Goal: Task Accomplishment & Management: Manage account settings

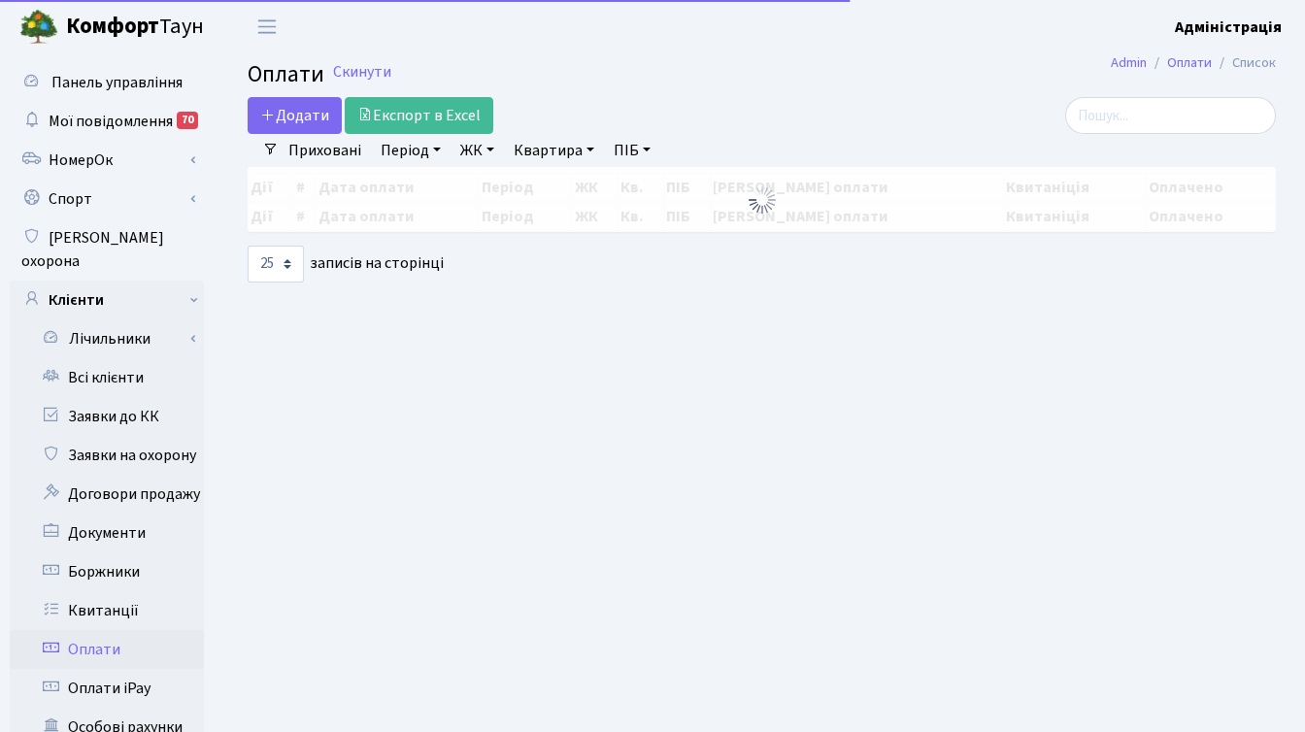
select select "25"
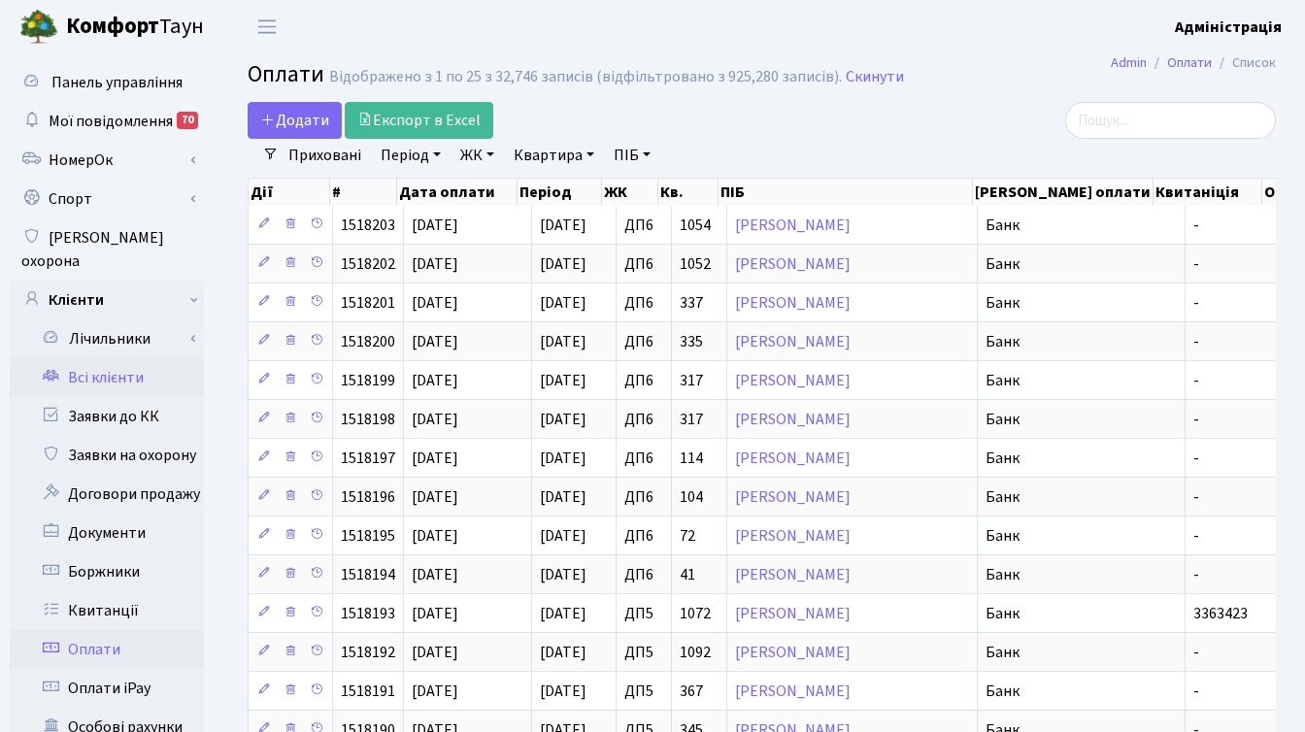
click at [129, 364] on link "Всі клієнти" at bounding box center [107, 377] width 194 height 39
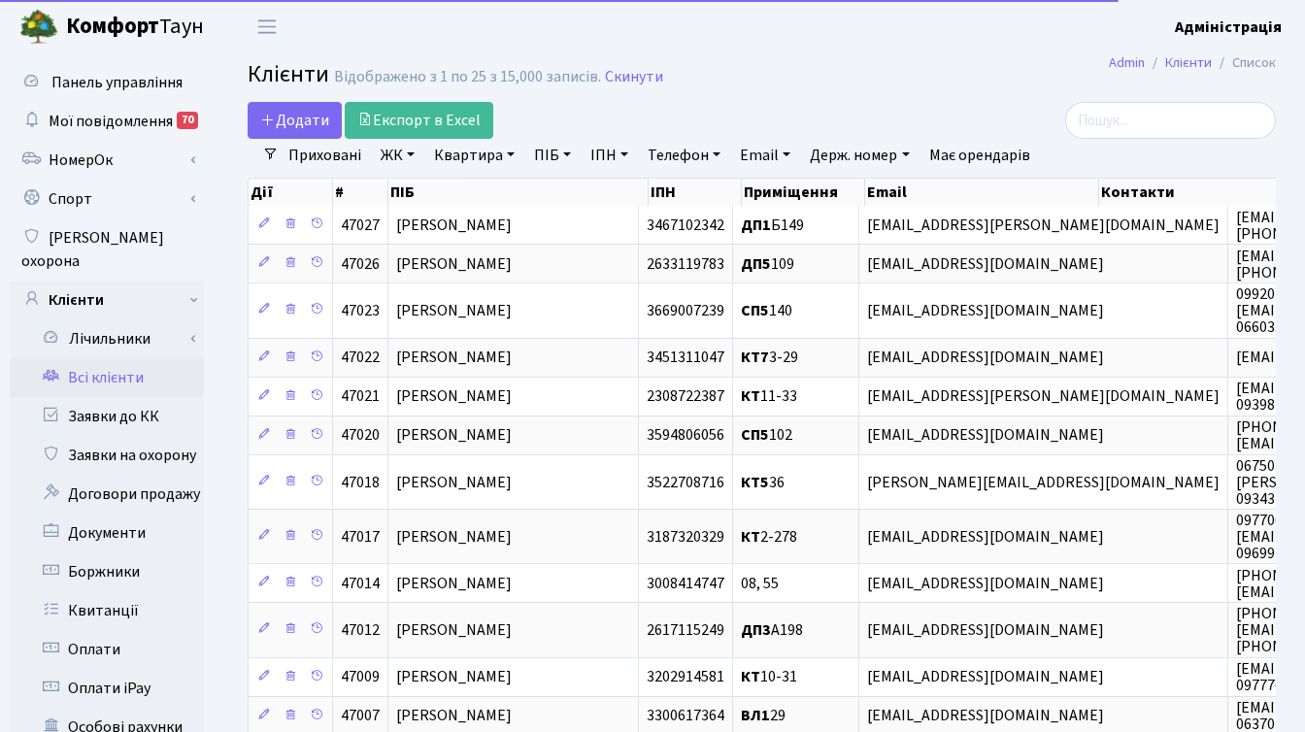
select select "25"
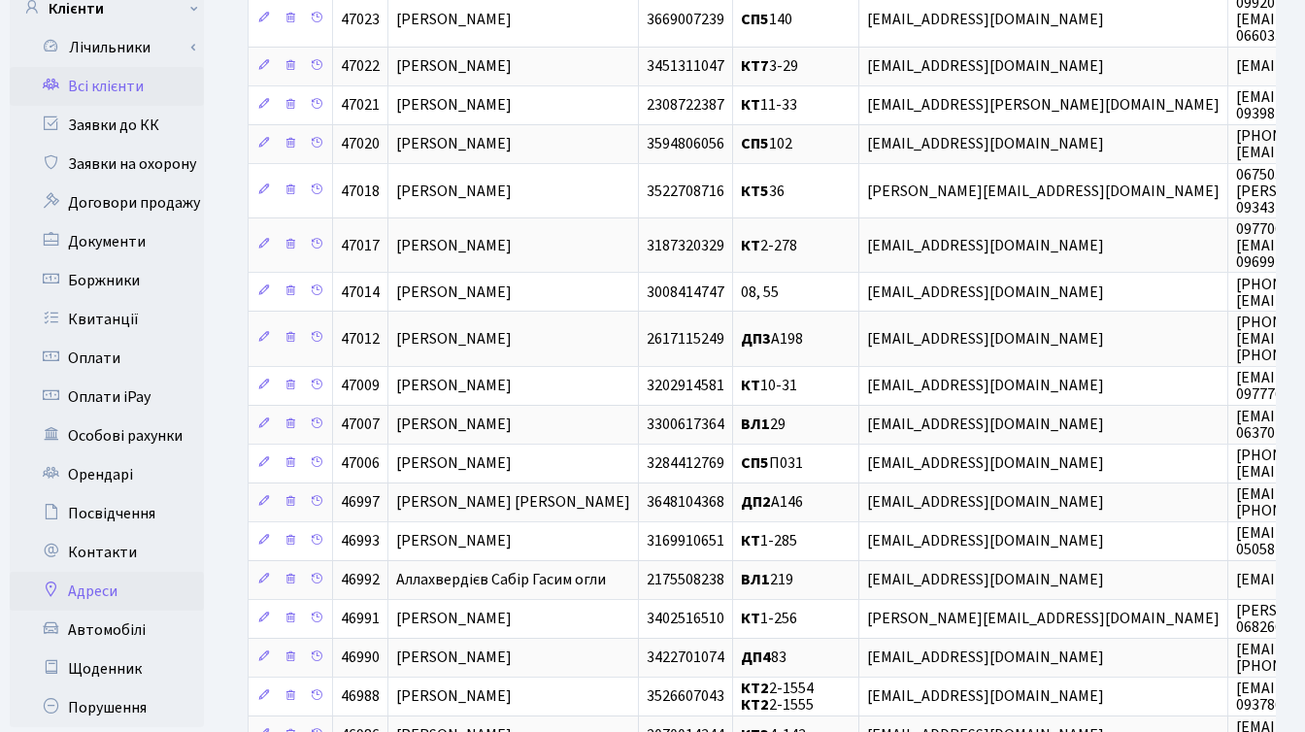
scroll to position [298, 0]
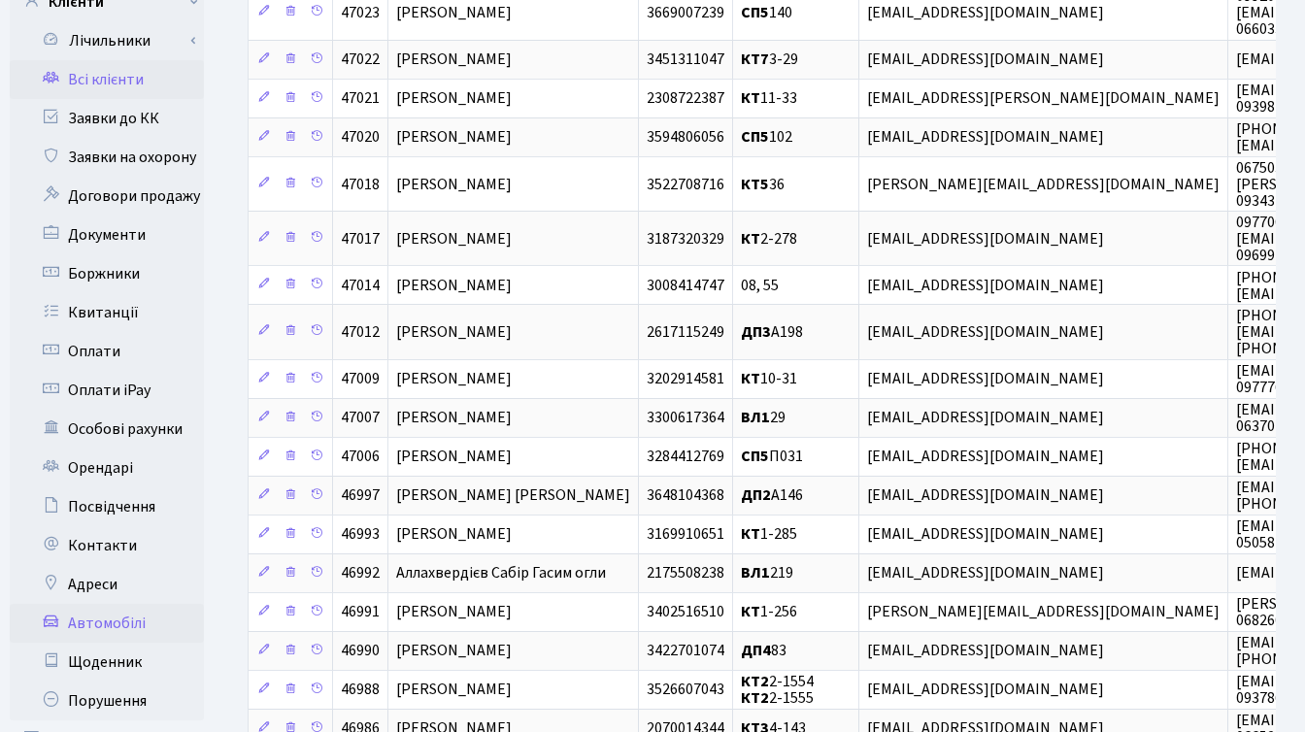
click at [101, 604] on link "Автомобілі" at bounding box center [107, 623] width 194 height 39
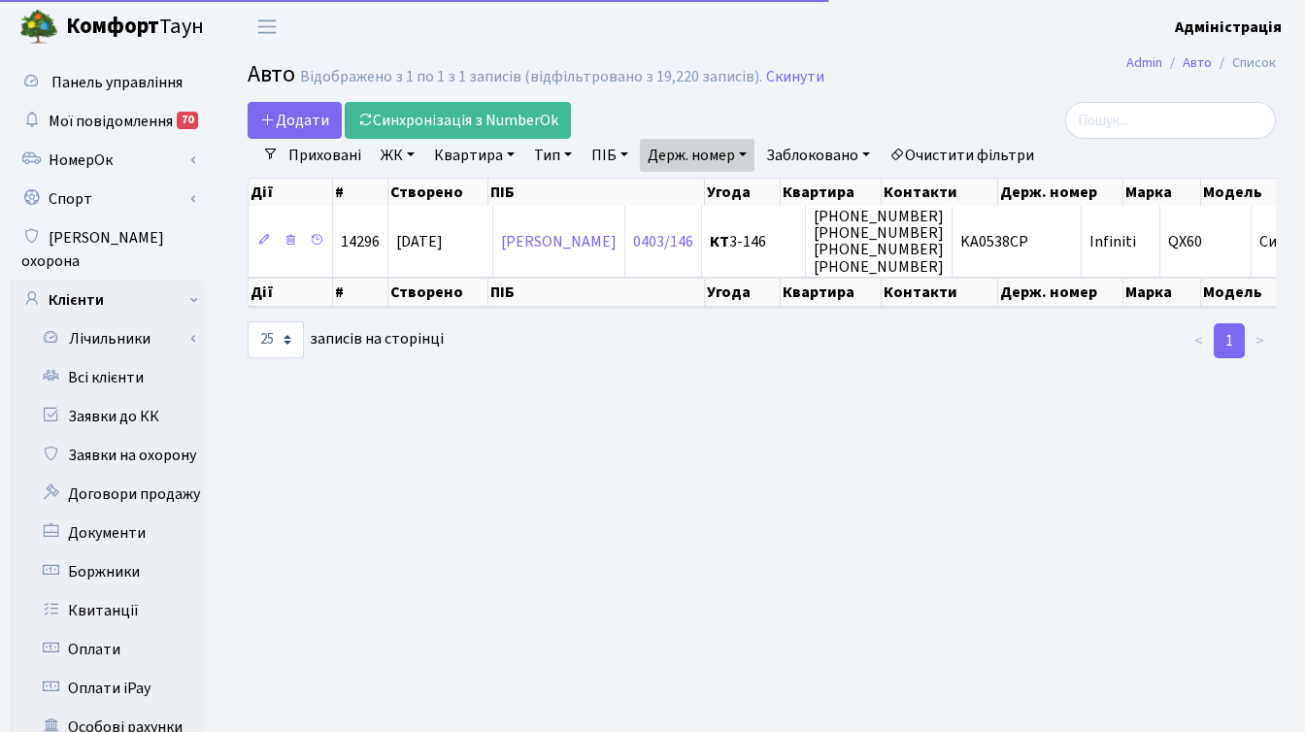
select select "25"
click at [1013, 148] on link "Очистити фільтри" at bounding box center [962, 155] width 160 height 33
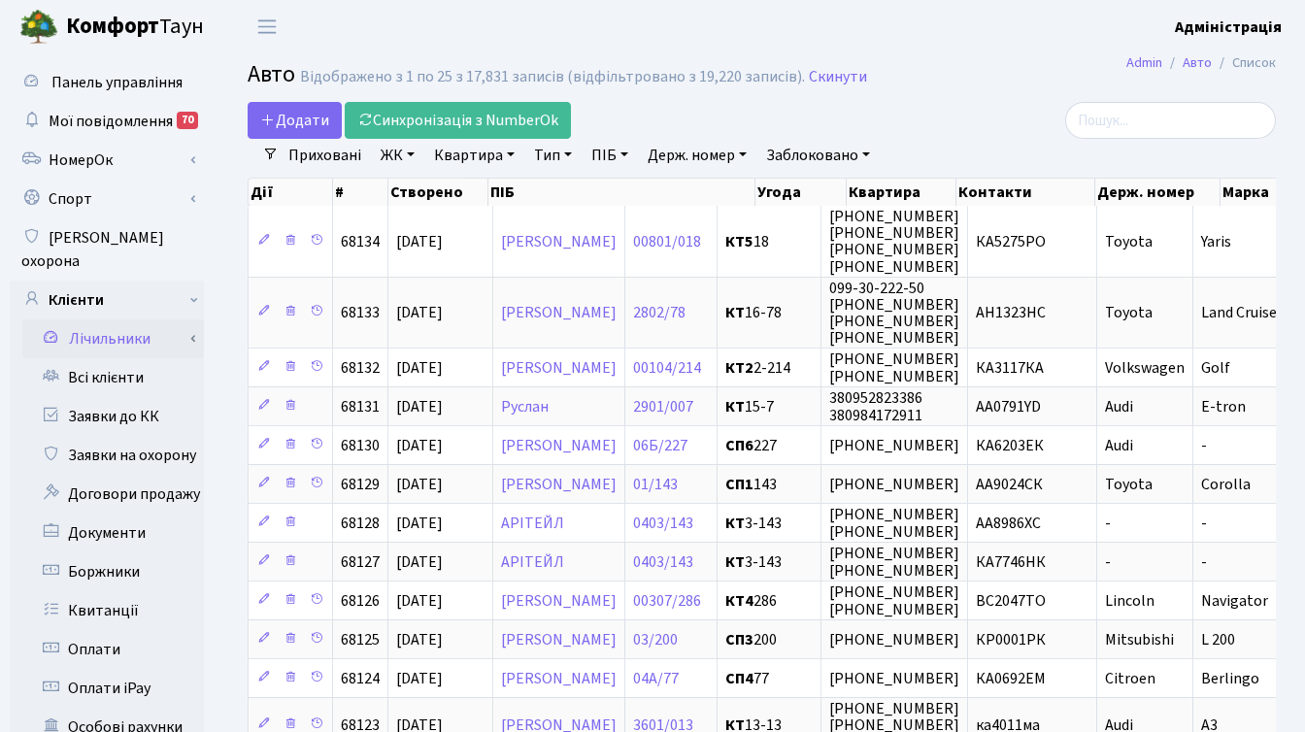
click at [114, 333] on link "Лічильники" at bounding box center [113, 338] width 182 height 39
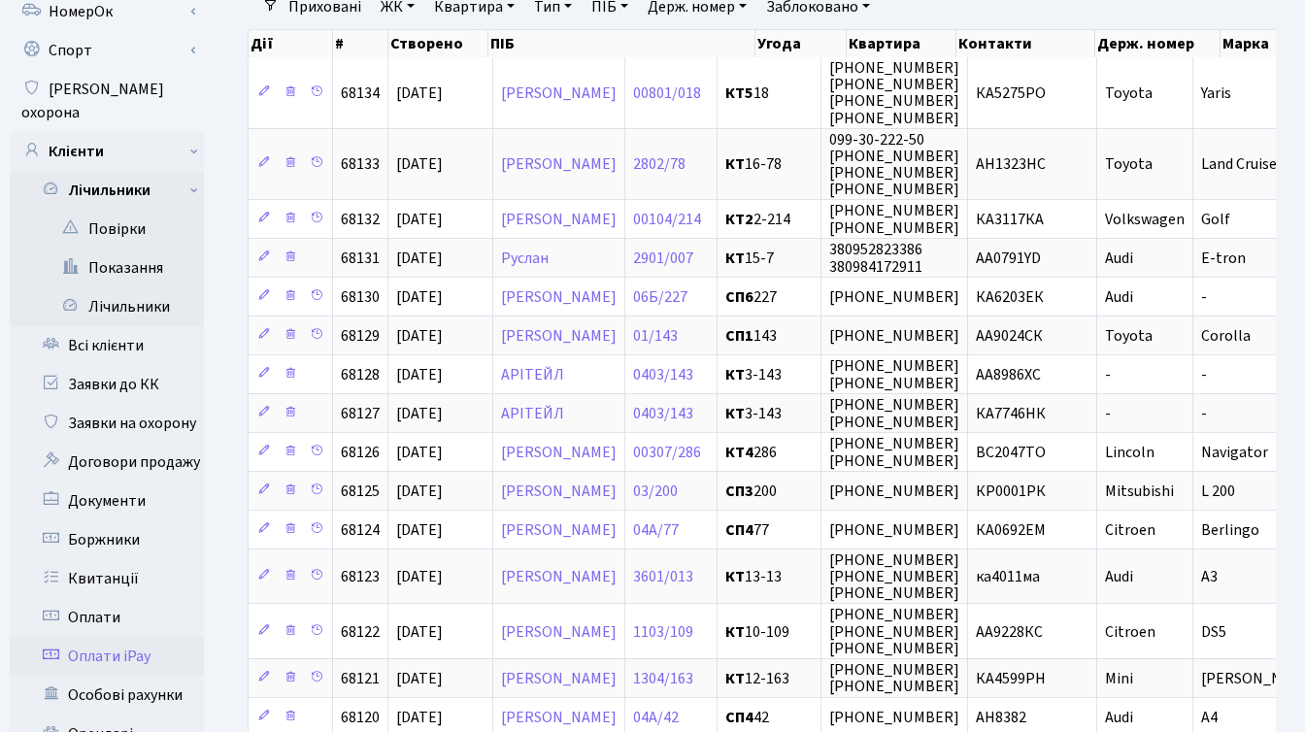
scroll to position [151, 0]
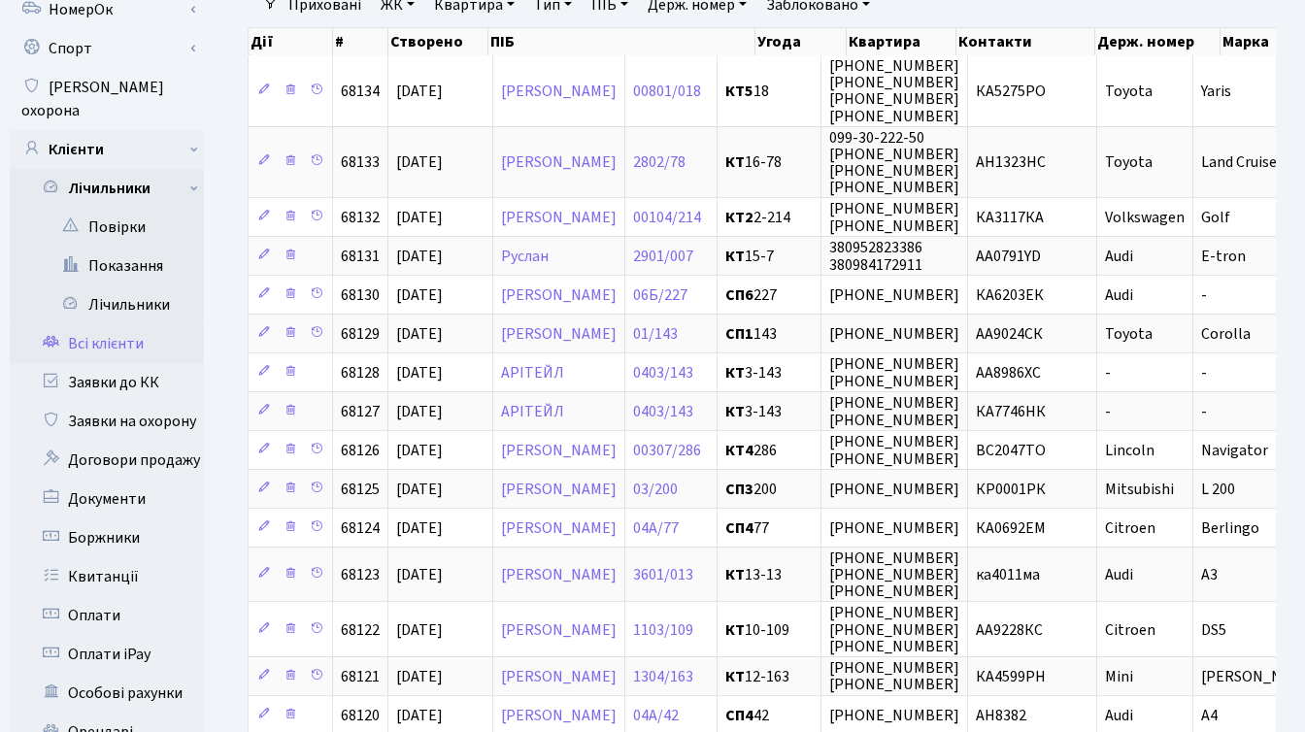
click at [119, 324] on link "Всі клієнти" at bounding box center [107, 343] width 194 height 39
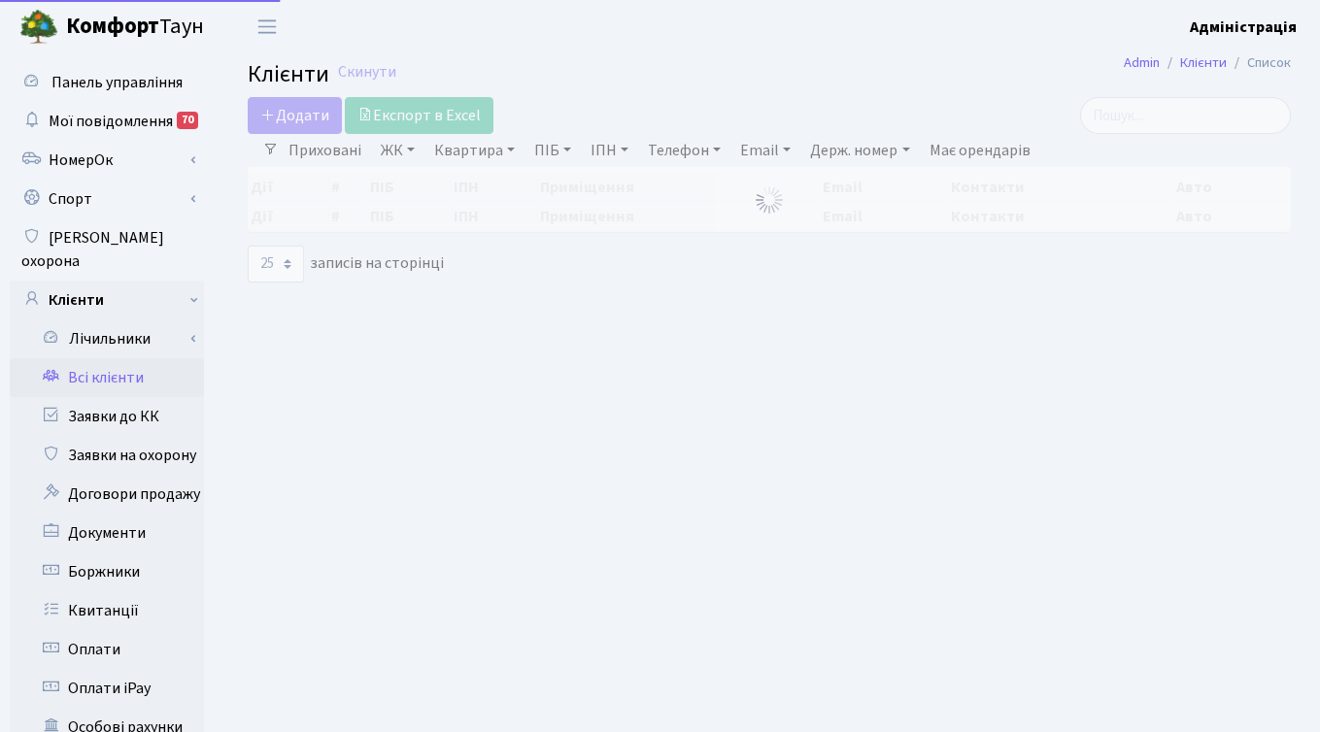
select select "25"
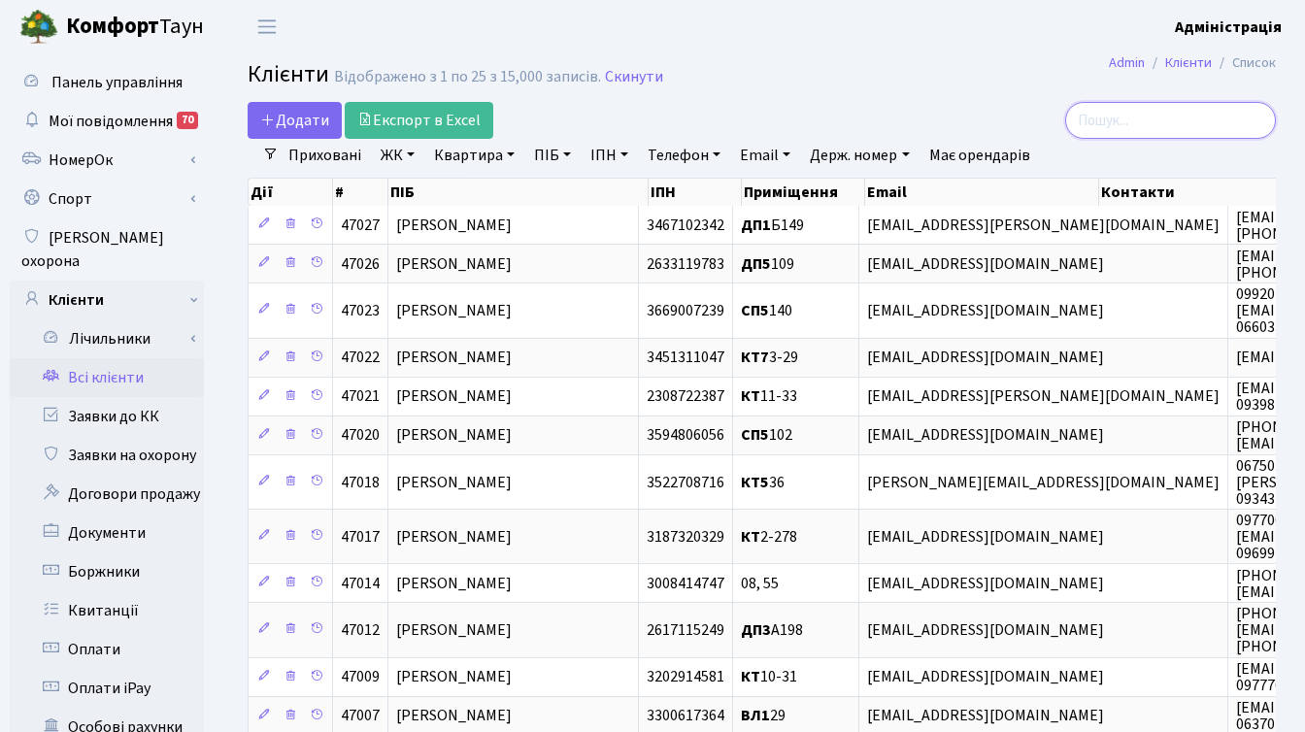
click at [1159, 119] on input "search" at bounding box center [1170, 120] width 211 height 37
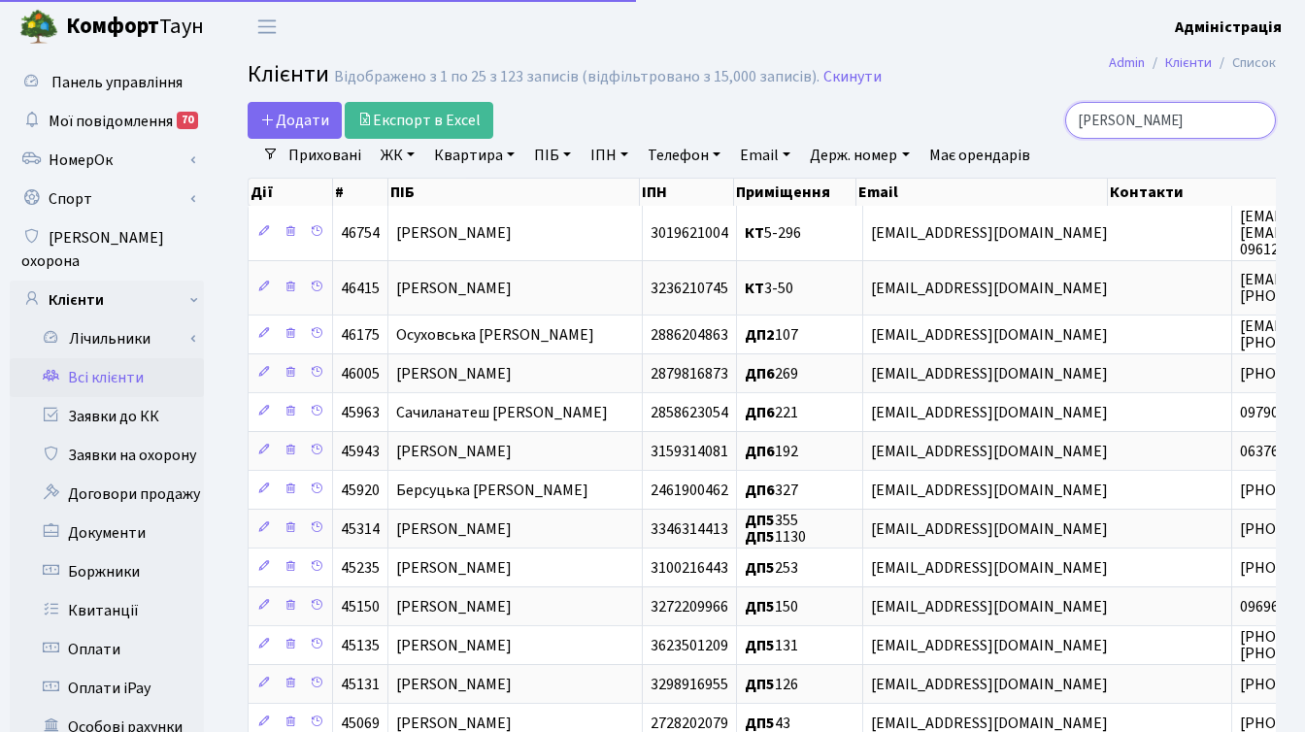
type input "сурен"
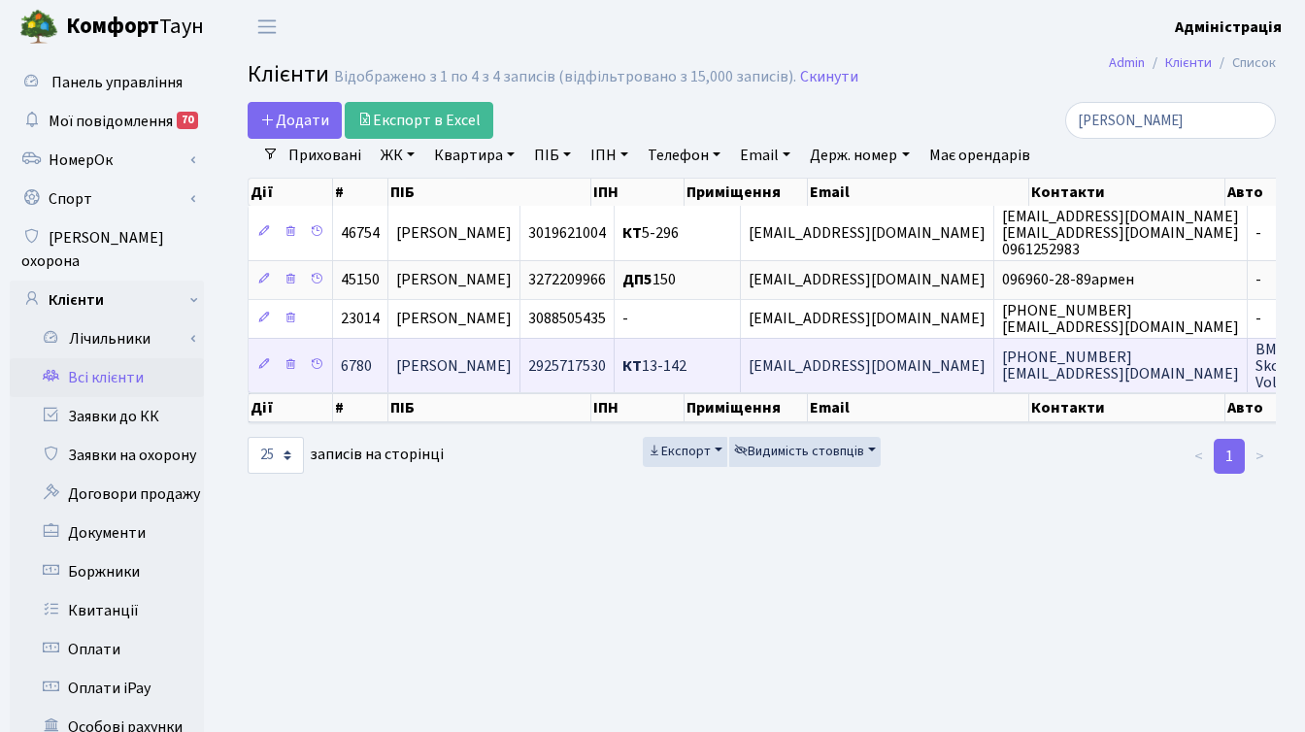
click at [512, 364] on span "[PERSON_NAME]" at bounding box center [454, 365] width 116 height 21
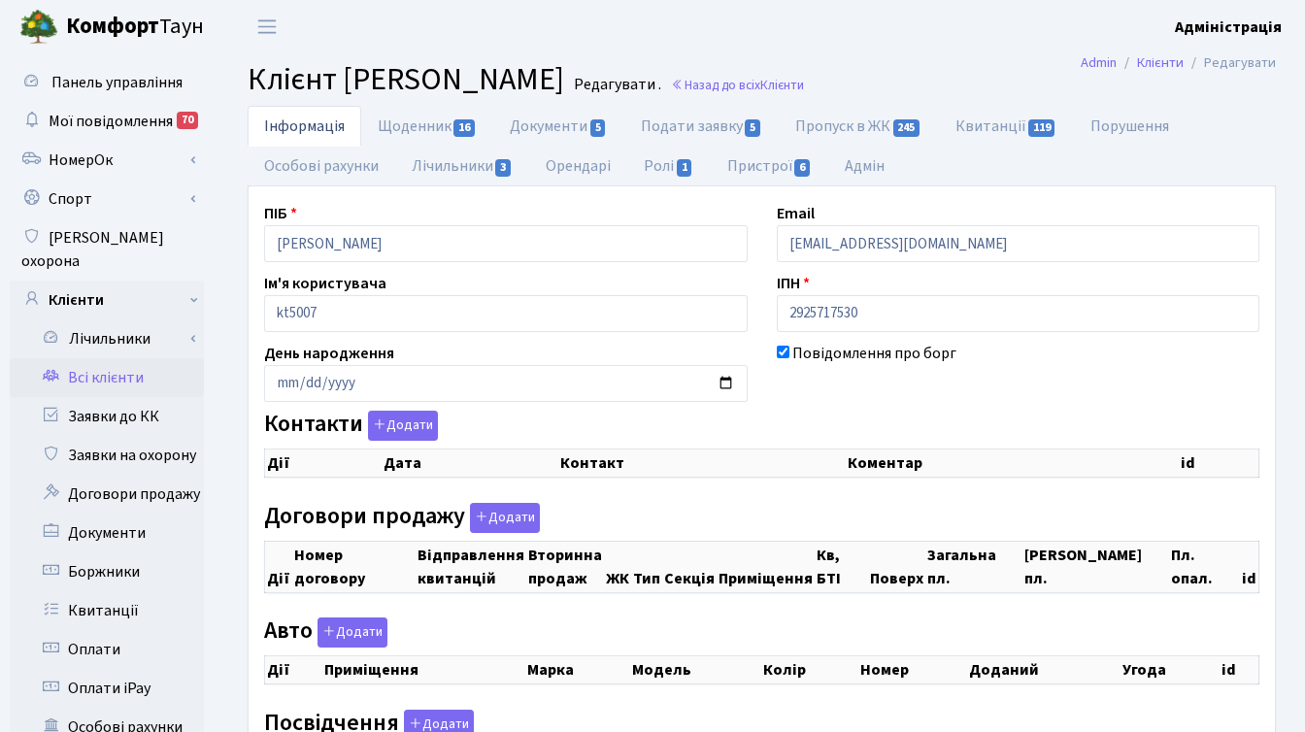
checkbox input "true"
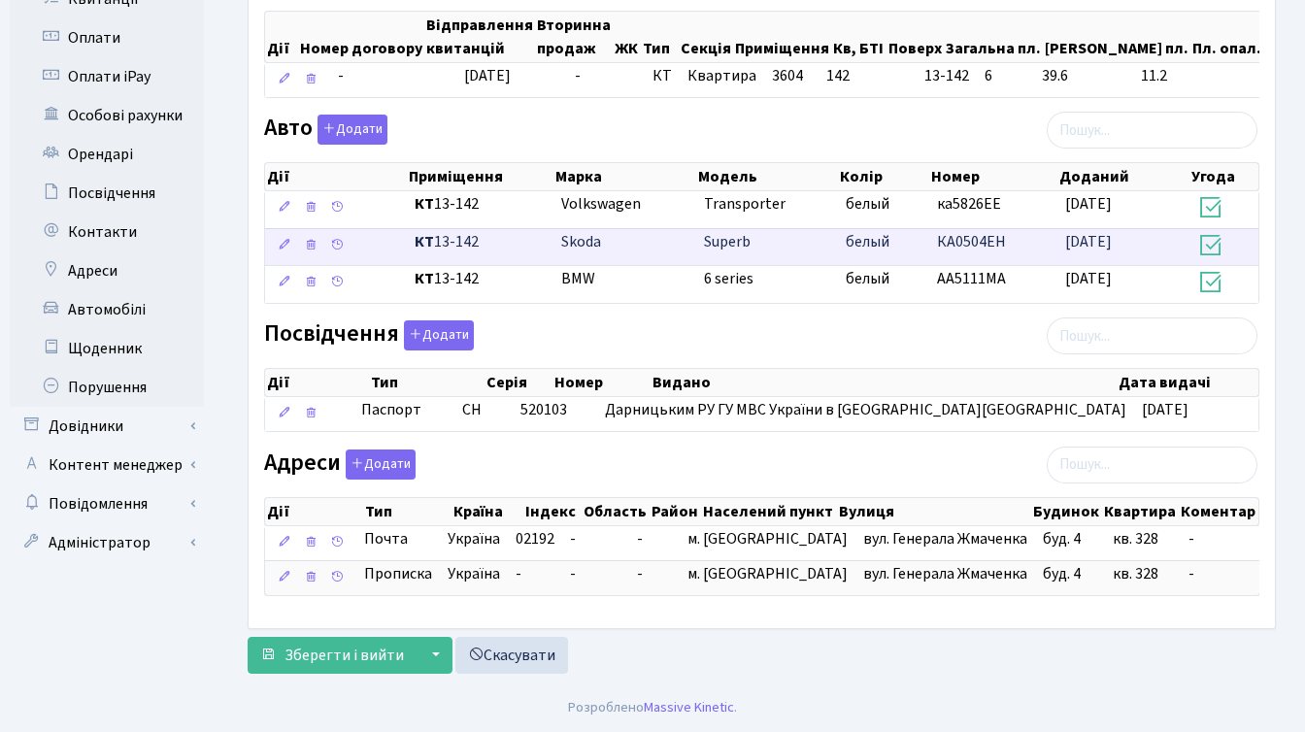
scroll to position [618, 0]
click at [338, 252] on icon at bounding box center [337, 245] width 14 height 14
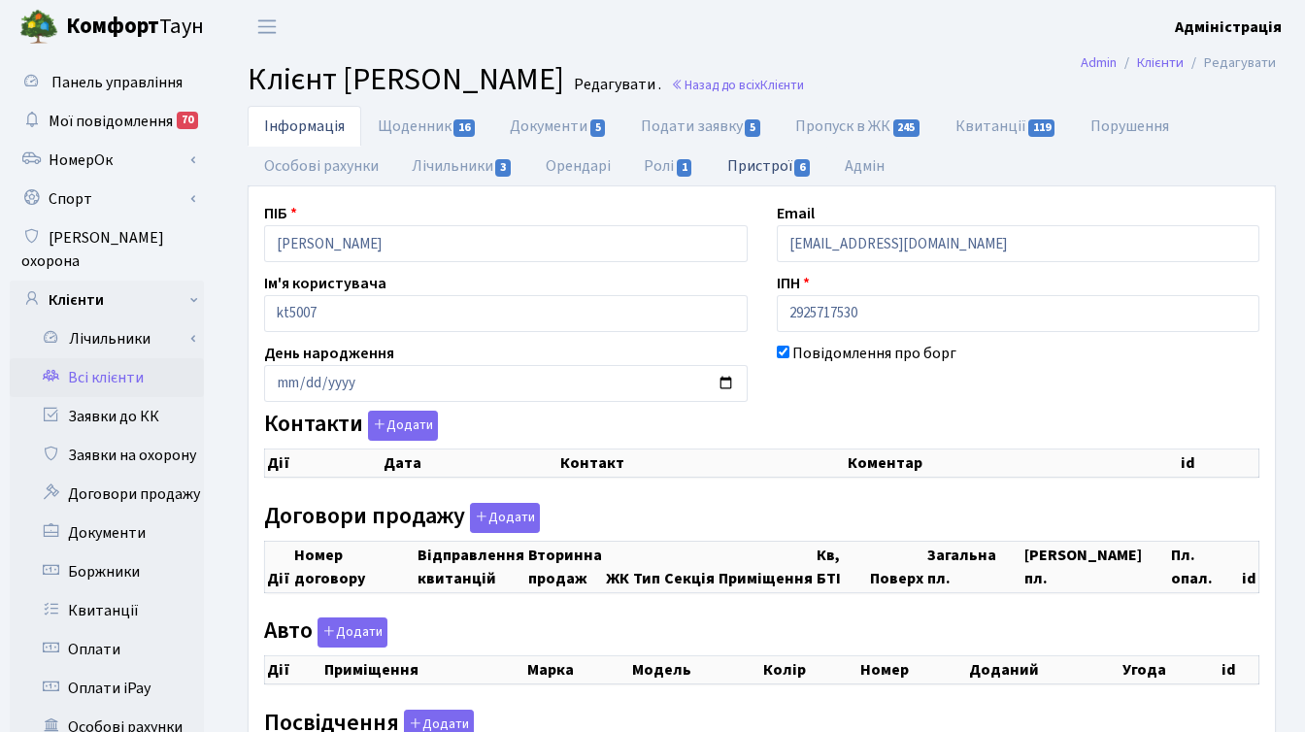
checkbox input "true"
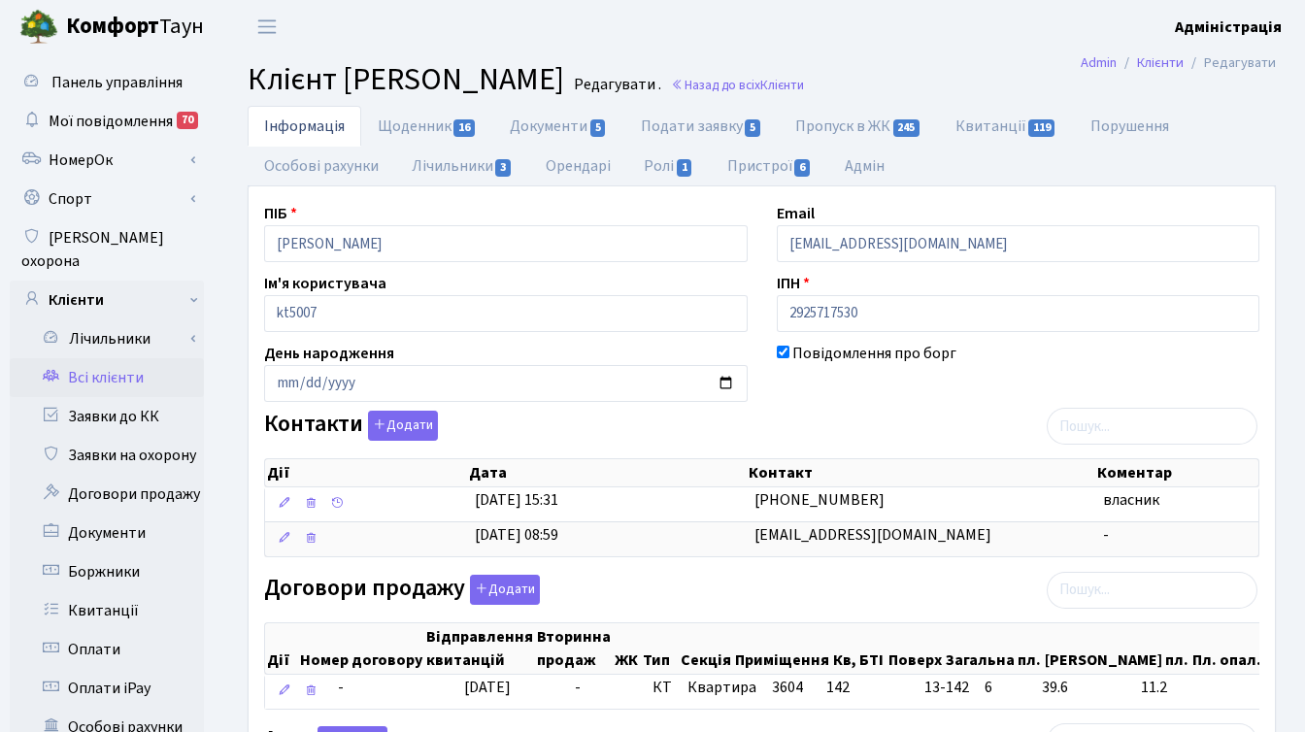
click at [992, 161] on ul "Інформація Щоденник 16 Документи 5 Подати заявку 5 Пропуск в ЖК 245 Квитанції 1…" at bounding box center [762, 146] width 1028 height 81
click at [1005, 61] on h2 "Клієнт [PERSON_NAME] . Назад до всіх Клієнти" at bounding box center [762, 79] width 1028 height 37
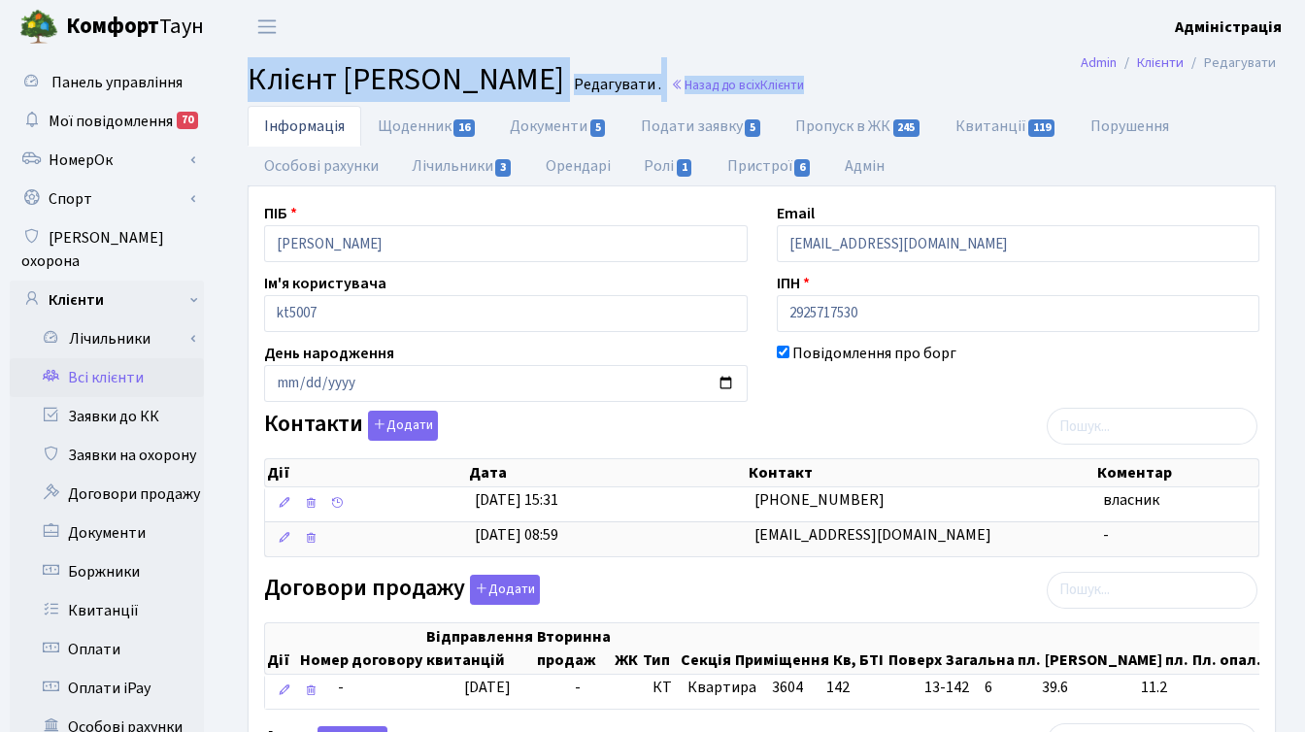
drag, startPoint x: 252, startPoint y: 79, endPoint x: 1002, endPoint y: 73, distance: 750.7
click at [1002, 73] on h2 "Клієнт [PERSON_NAME] . Назад до всіх Клієнти" at bounding box center [762, 79] width 1028 height 37
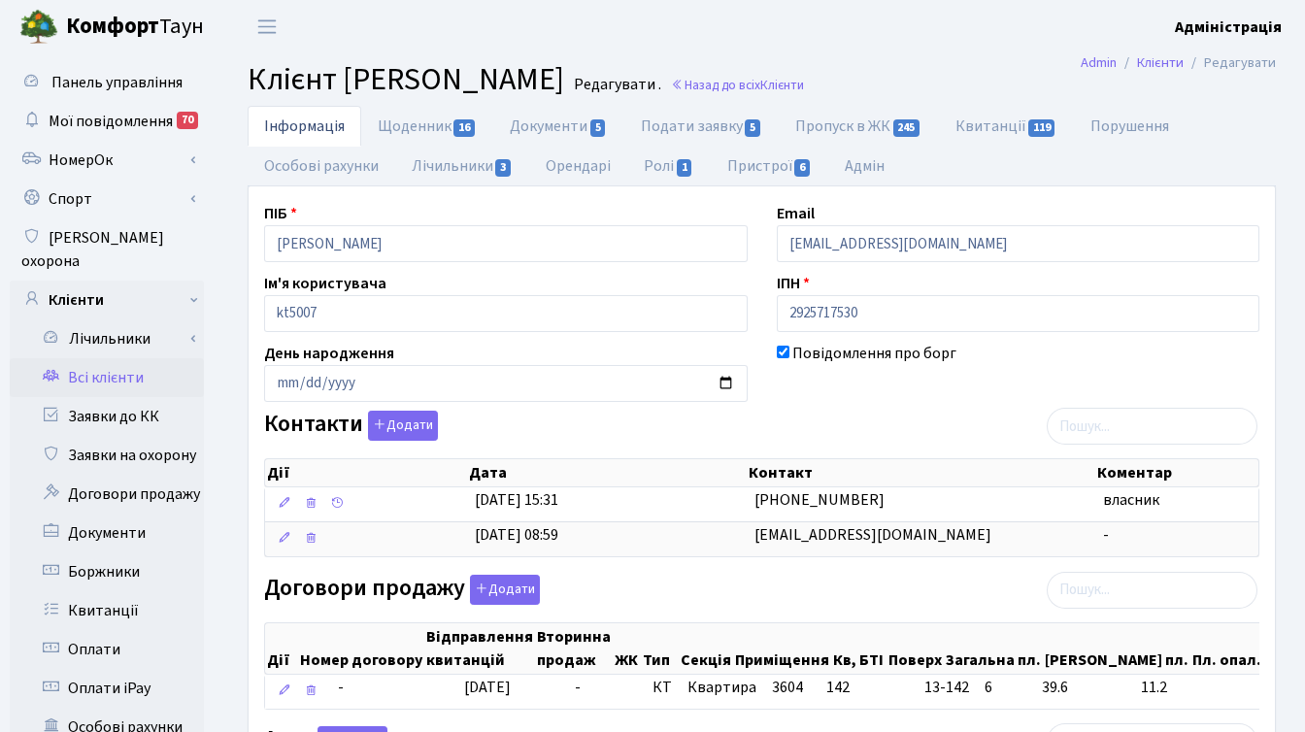
click at [686, 40] on header "[PERSON_NAME] Адміністрація Мій обліковий запис Вийти" at bounding box center [652, 26] width 1305 height 53
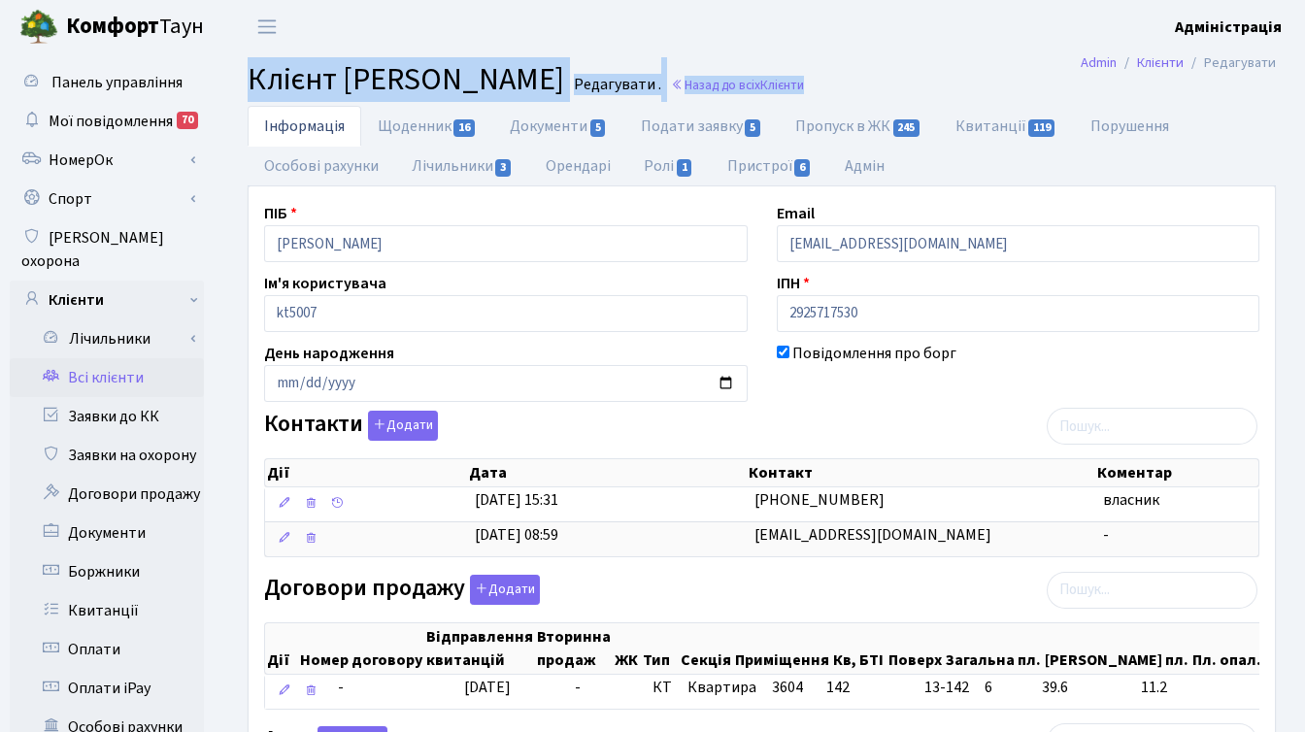
drag, startPoint x: 249, startPoint y: 79, endPoint x: 1025, endPoint y: 88, distance: 776.0
click at [1025, 88] on h2 "Клієнт [PERSON_NAME] . Назад до всіх Клієнти" at bounding box center [762, 79] width 1028 height 37
click at [352, 62] on span "Клієнт [PERSON_NAME]" at bounding box center [406, 79] width 317 height 45
drag, startPoint x: 254, startPoint y: 80, endPoint x: 999, endPoint y: 85, distance: 744.9
click at [999, 85] on h2 "Клієнт [PERSON_NAME] . Назад до всіх Клієнти" at bounding box center [762, 79] width 1028 height 37
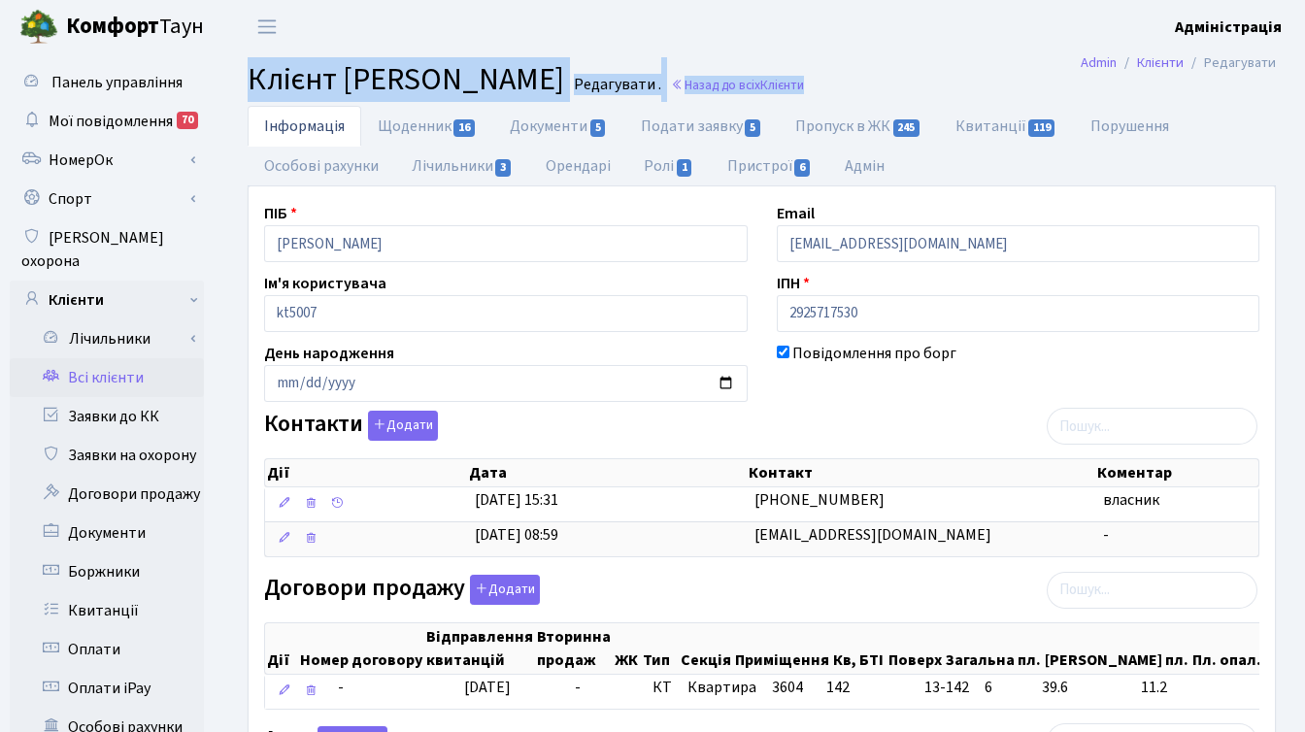
click at [253, 84] on span "Клієнт [PERSON_NAME]" at bounding box center [406, 79] width 317 height 45
drag, startPoint x: 248, startPoint y: 82, endPoint x: 982, endPoint y: 72, distance: 734.2
click at [982, 72] on h2 "Клієнт [PERSON_NAME] . Назад до всіх Клієнти" at bounding box center [762, 79] width 1028 height 37
click at [464, 86] on span "Клієнт [PERSON_NAME]" at bounding box center [406, 79] width 317 height 45
drag, startPoint x: 250, startPoint y: 80, endPoint x: 1045, endPoint y: 72, distance: 795.4
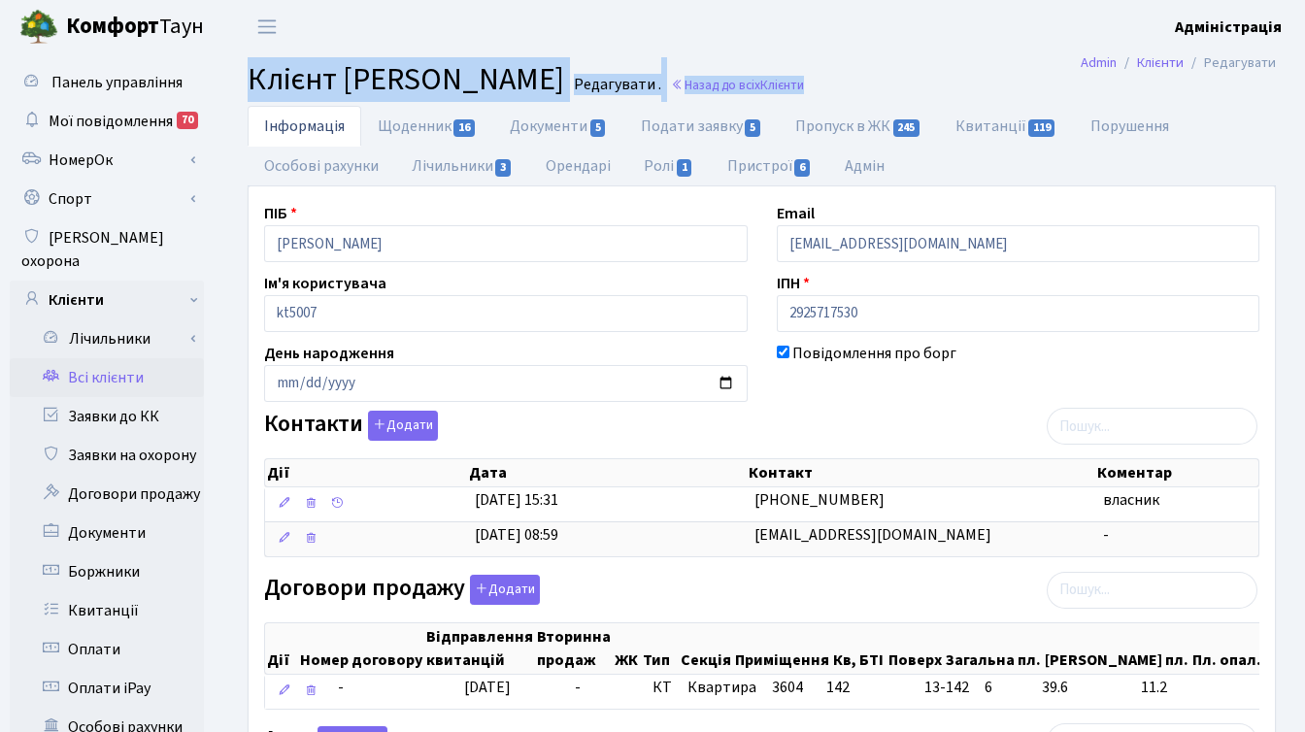
click at [1045, 72] on h2 "Клієнт [PERSON_NAME] . Назад до всіх Клієнти" at bounding box center [762, 79] width 1028 height 37
click at [497, 76] on span "Клієнт [PERSON_NAME]" at bounding box center [406, 79] width 317 height 45
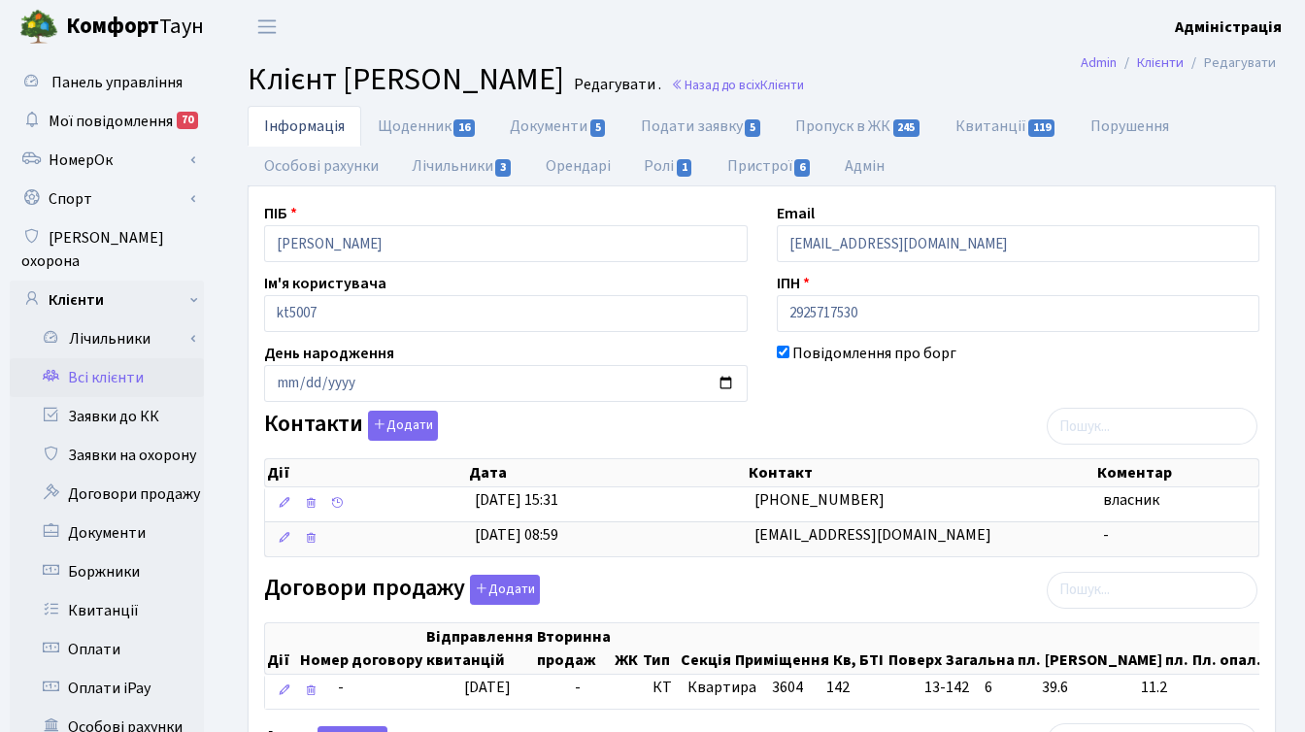
click at [841, 38] on header "[PERSON_NAME] Адміністрація Мій обліковий запис Вийти" at bounding box center [652, 26] width 1305 height 53
